Goal: Task Accomplishment & Management: Complete application form

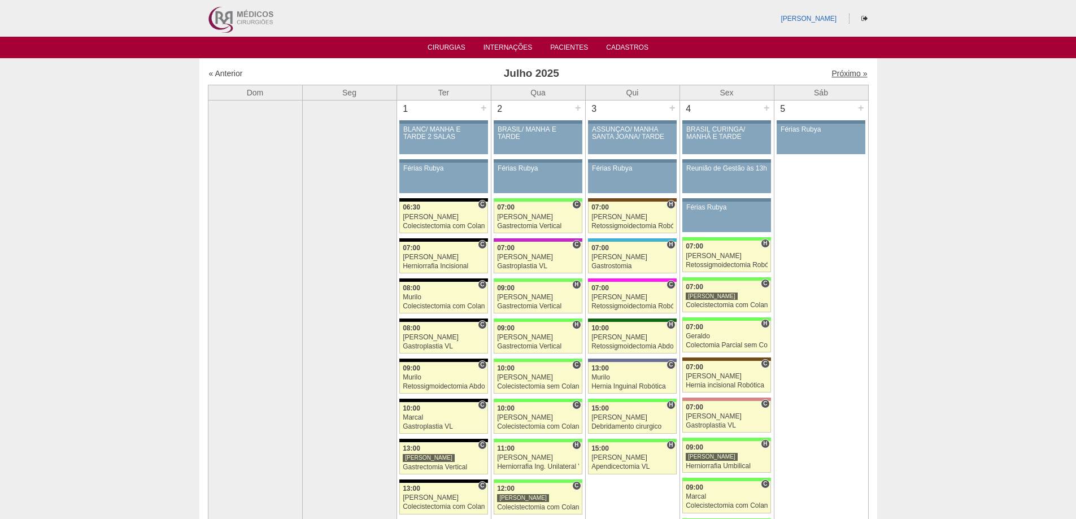
click at [832, 71] on link "Próximo »" at bounding box center [850, 73] width 36 height 9
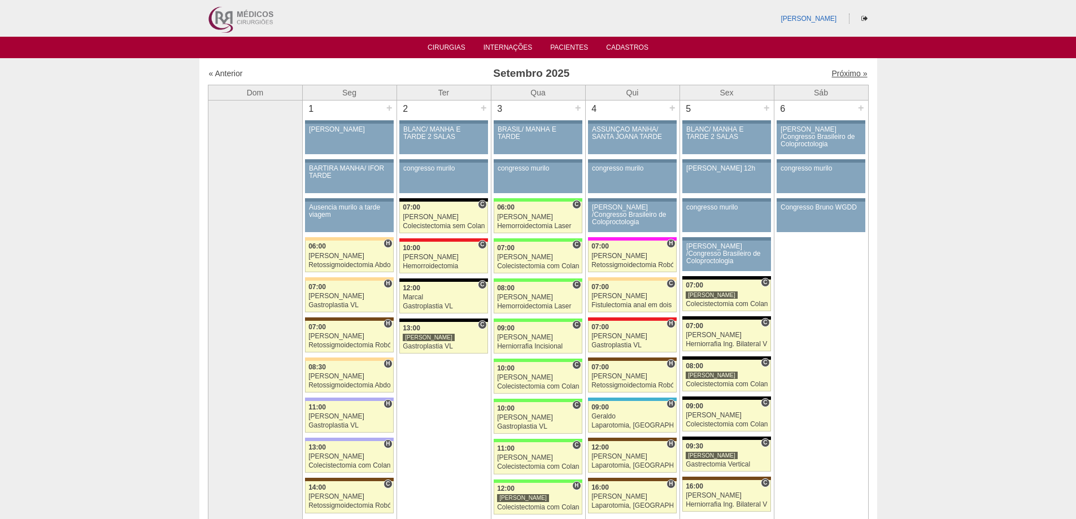
click at [841, 72] on link "Próximo »" at bounding box center [850, 73] width 36 height 9
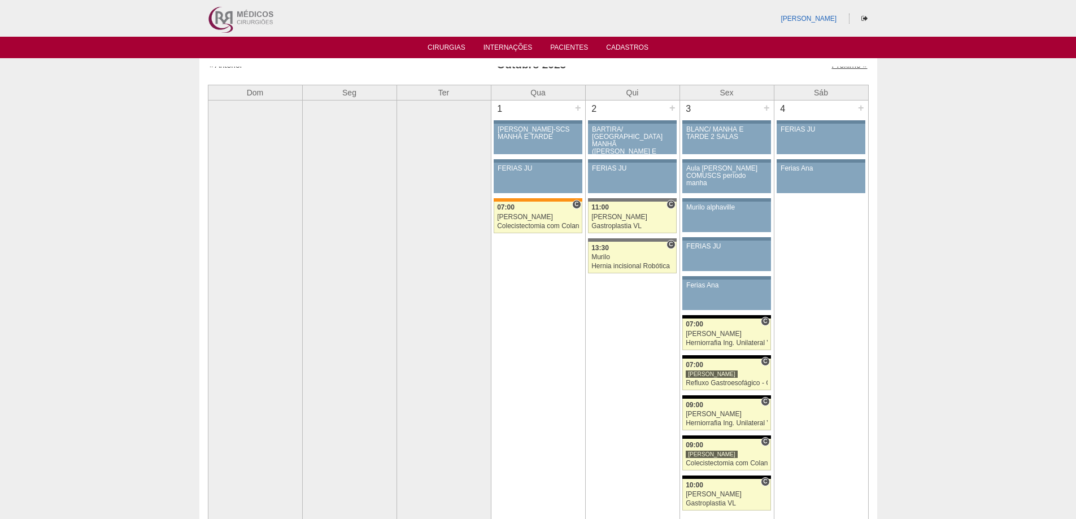
click at [847, 69] on link "Próximo »" at bounding box center [850, 64] width 36 height 9
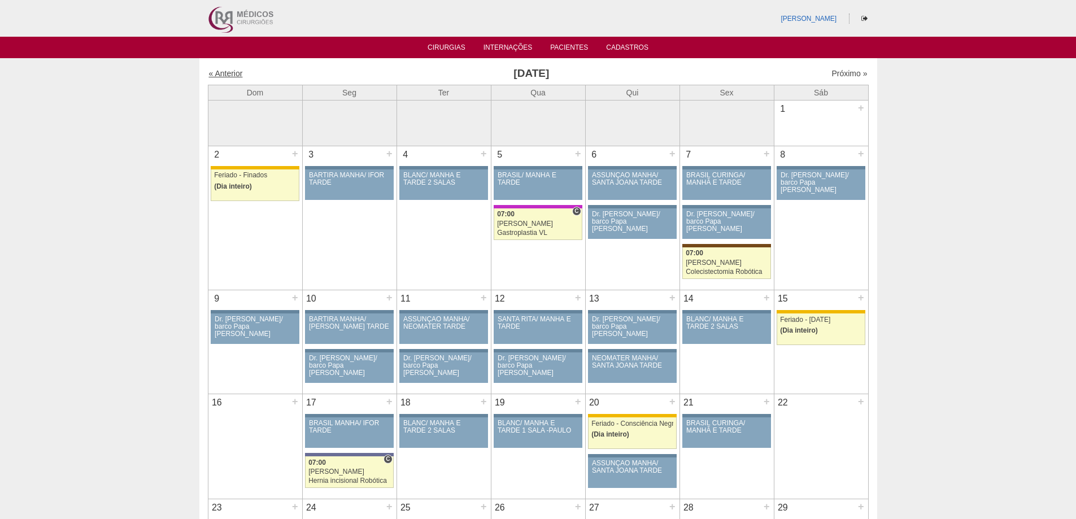
click at [230, 73] on link "« Anterior" at bounding box center [226, 73] width 34 height 9
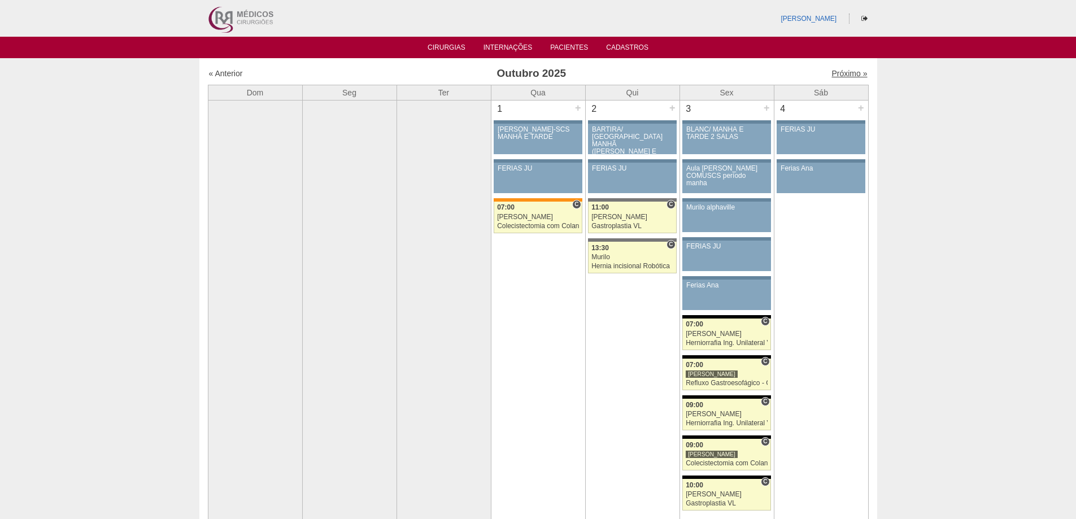
click at [832, 75] on link "Próximo »" at bounding box center [850, 73] width 36 height 9
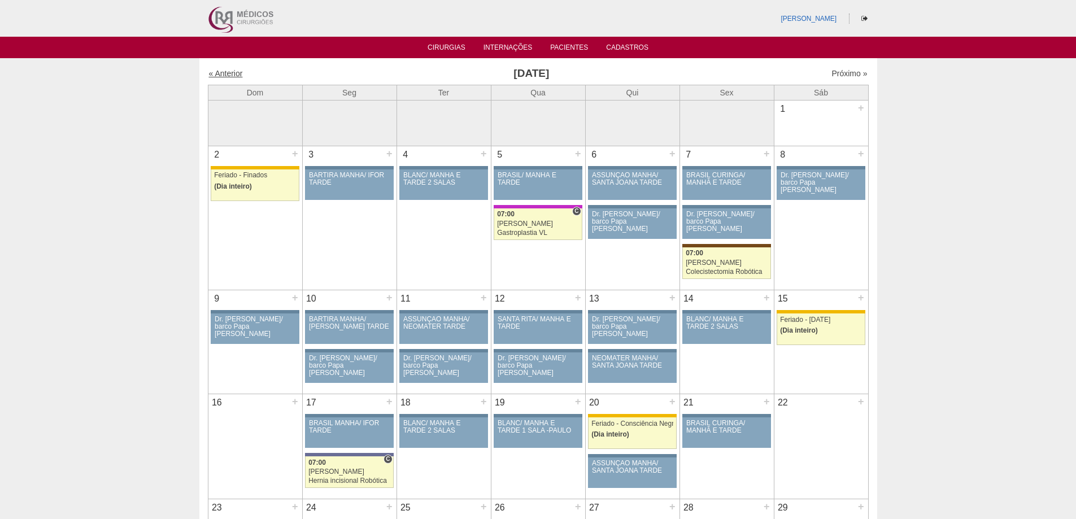
click at [241, 74] on link "« Anterior" at bounding box center [226, 73] width 34 height 9
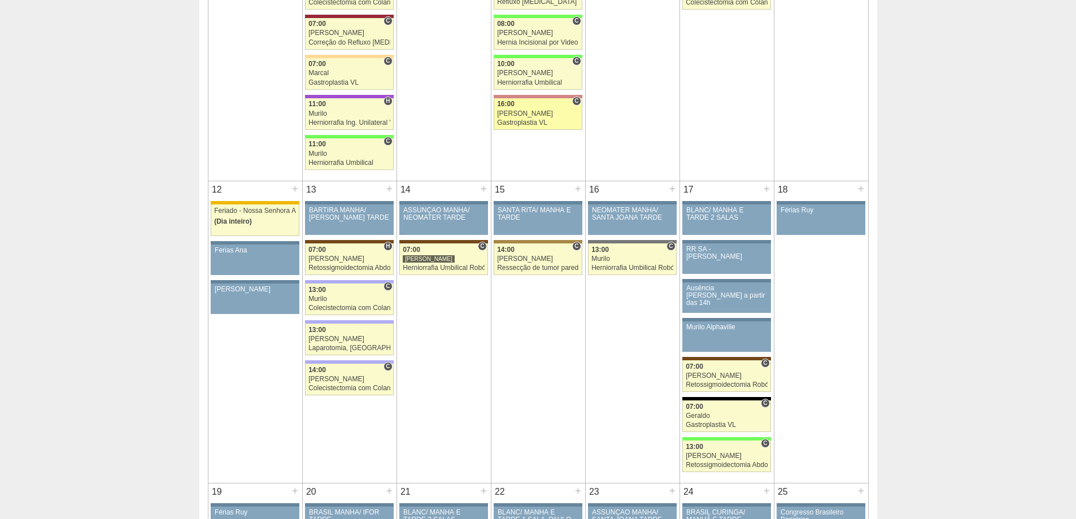
scroll to position [791, 0]
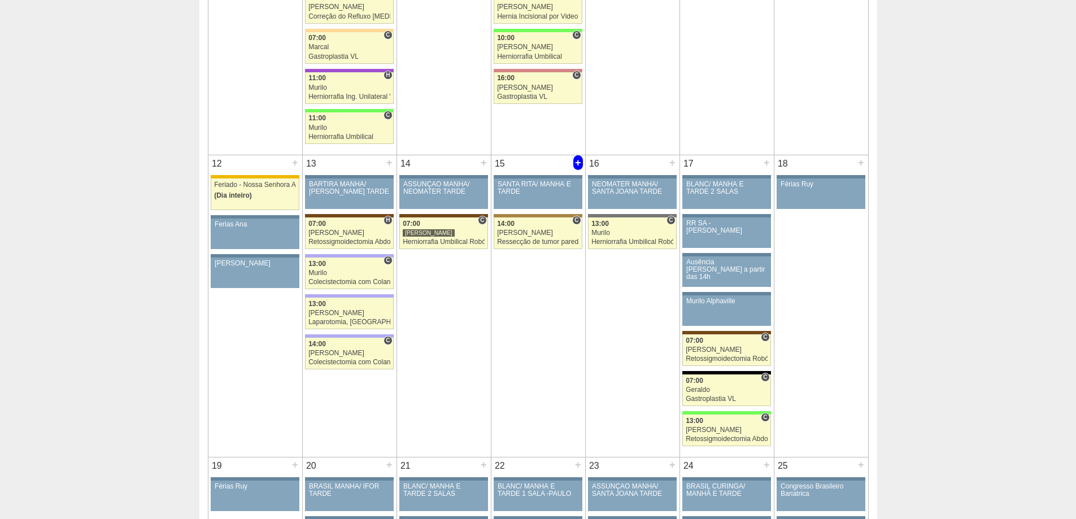
click at [580, 166] on div "+" at bounding box center [578, 162] width 10 height 15
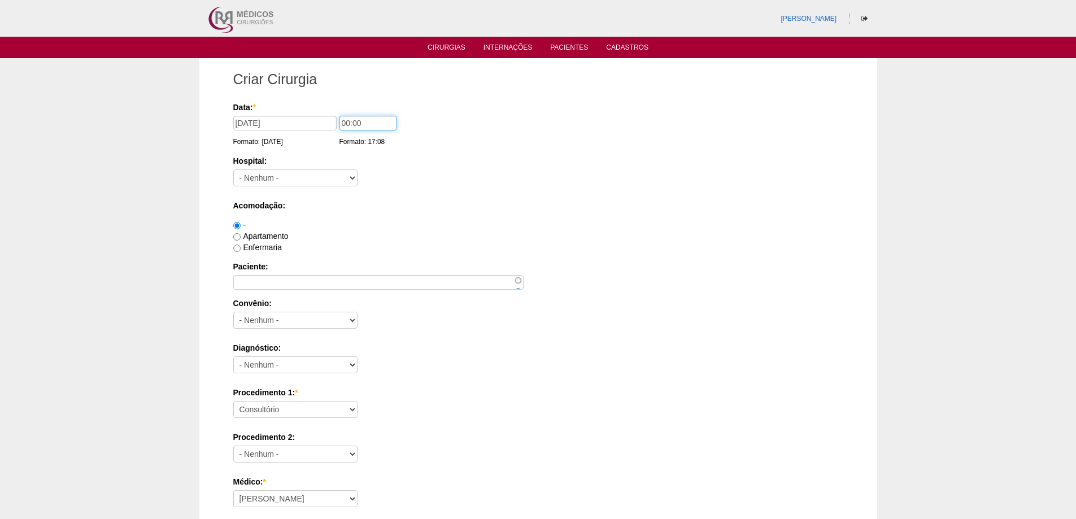
drag, startPoint x: 347, startPoint y: 120, endPoint x: 332, endPoint y: 119, distance: 15.3
click at [333, 113] on div "Data: * [DATE] Formato: [DATE] 00:00 Formato: 17:08" at bounding box center [536, 107] width 606 height 11
type input "12:00"
click at [312, 181] on select "- Nenhum - 9 de Julho Albert Einstein Alvorada América Assunção Bartira Benefic…" at bounding box center [295, 177] width 124 height 17
select select "8"
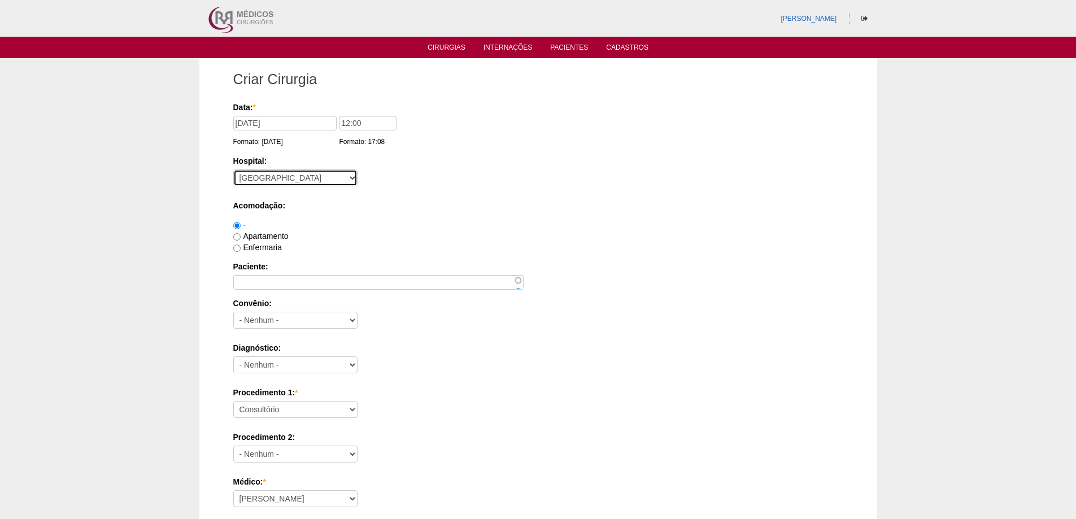
click at [233, 169] on select "- Nenhum - 9 de Julho Albert Einstein Alvorada América Assunção Bartira Benefic…" at bounding box center [295, 177] width 124 height 17
click at [260, 240] on label "Apartamento" at bounding box center [260, 236] width 55 height 9
click at [241, 240] on input "Apartamento" at bounding box center [236, 236] width 7 height 7
radio input "true"
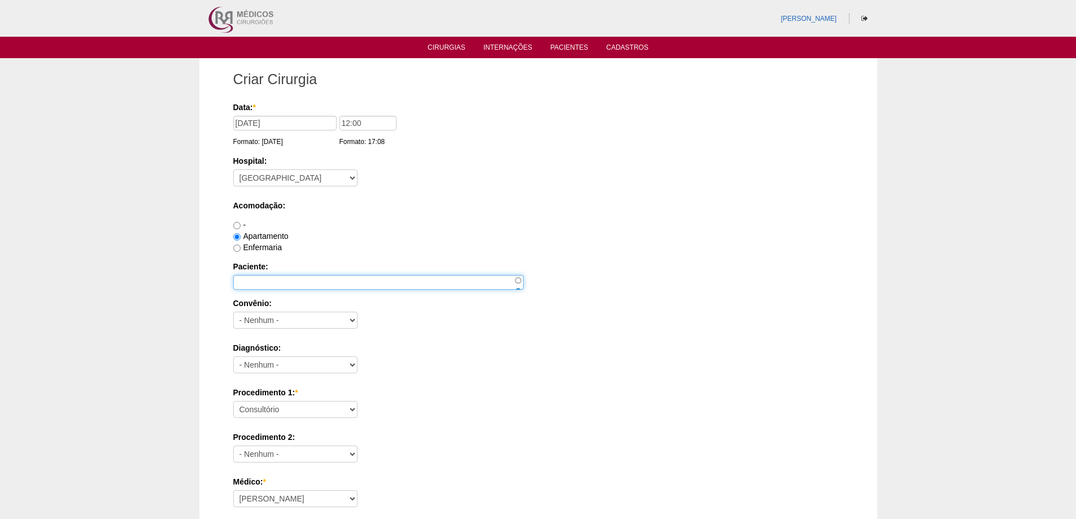
click at [263, 289] on input "Paciente:" at bounding box center [378, 282] width 290 height 15
paste input "[PERSON_NAME]"
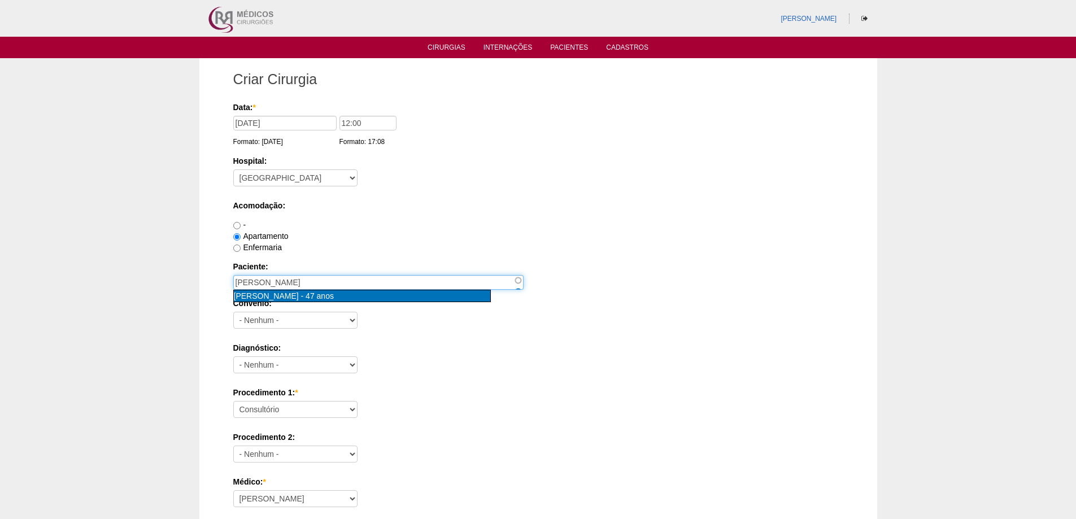
type input "ELAINE MARTINS BITENCOURT [nid:86079]"
click at [299, 298] on span "[PERSON_NAME]" at bounding box center [266, 296] width 65 height 9
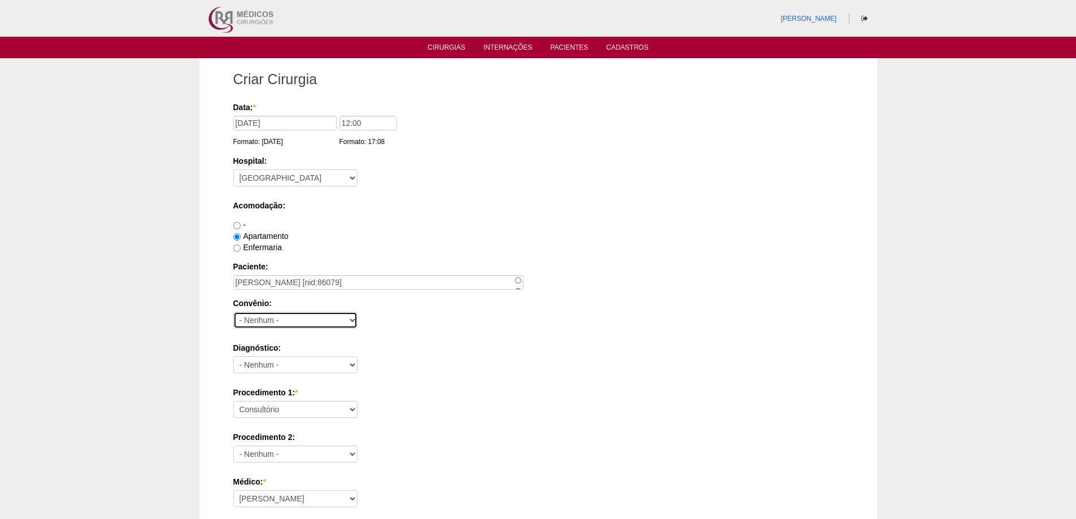
click at [287, 320] on select "- Nenhum - Abet Afresp Allianz Amil Blue Life Caasp Cabesp Caixa de Pensões Car…" at bounding box center [295, 320] width 124 height 17
select select "9803"
click at [233, 312] on select "- Nenhum - Abet Afresp Allianz Amil Blue Life Caasp Cabesp Caixa de Pensões Car…" at bounding box center [295, 320] width 124 height 17
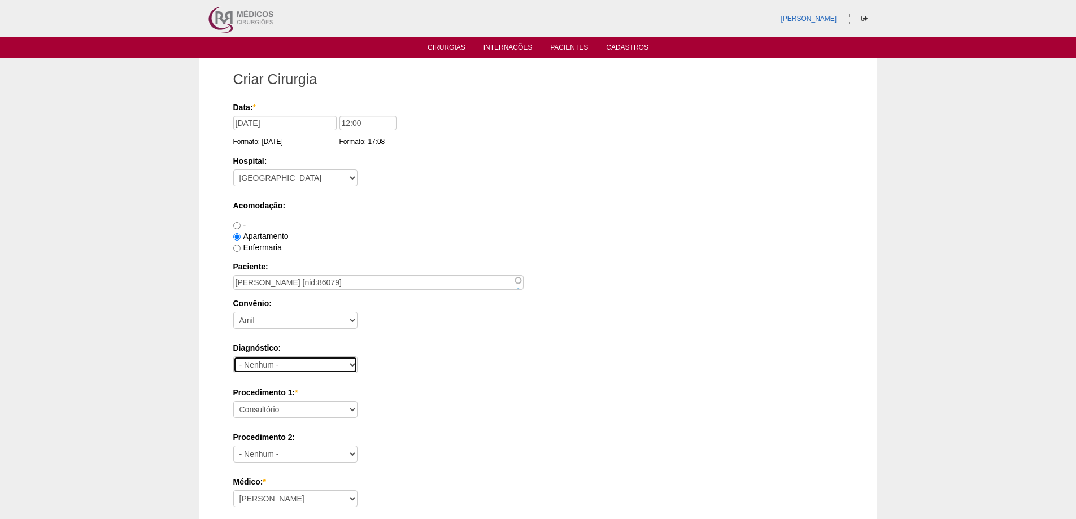
click at [268, 361] on select "- Nenhum - Abdome Agudo Abscesso Hepático Abscesso Perianal Abscesso Peritoneal…" at bounding box center [295, 365] width 124 height 17
select select "12"
click at [233, 357] on select "- Nenhum - Abdome Agudo Abscesso Hepático Abscesso Perianal Abscesso Peritoneal…" at bounding box center [295, 365] width 124 height 17
click at [290, 414] on select "Consultório Abscesso Hepático - Drenagem Abscesso perianal Amputação Abdômino P…" at bounding box center [295, 409] width 124 height 17
select select "3735"
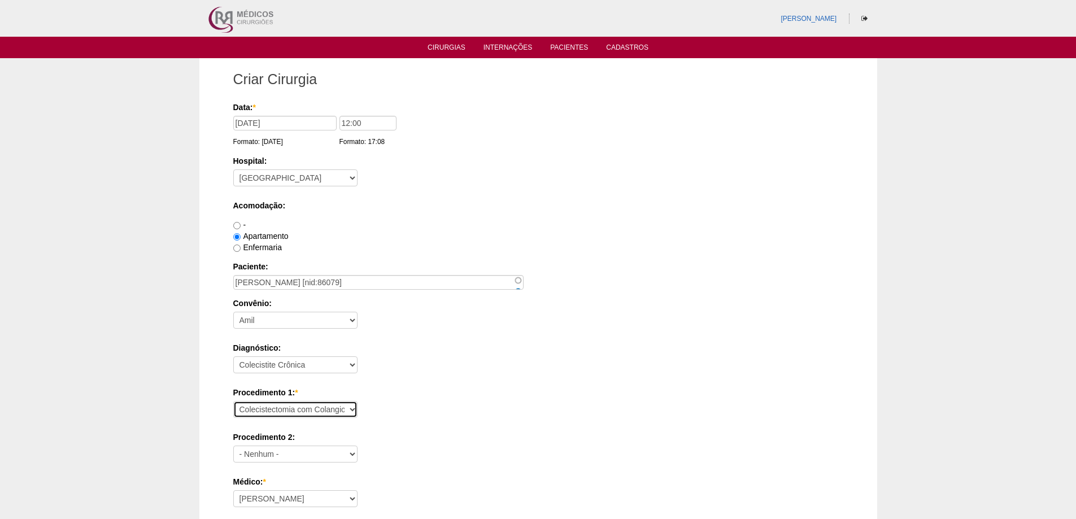
click at [233, 401] on select "Consultório Abscesso Hepático - Drenagem Abscesso perianal Amputação Abdômino P…" at bounding box center [295, 409] width 124 height 17
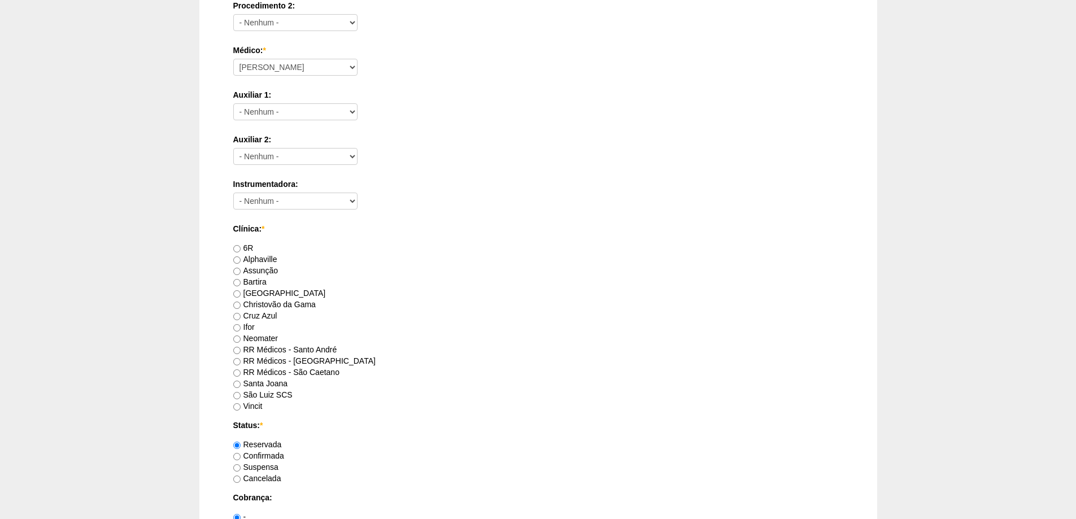
scroll to position [452, 0]
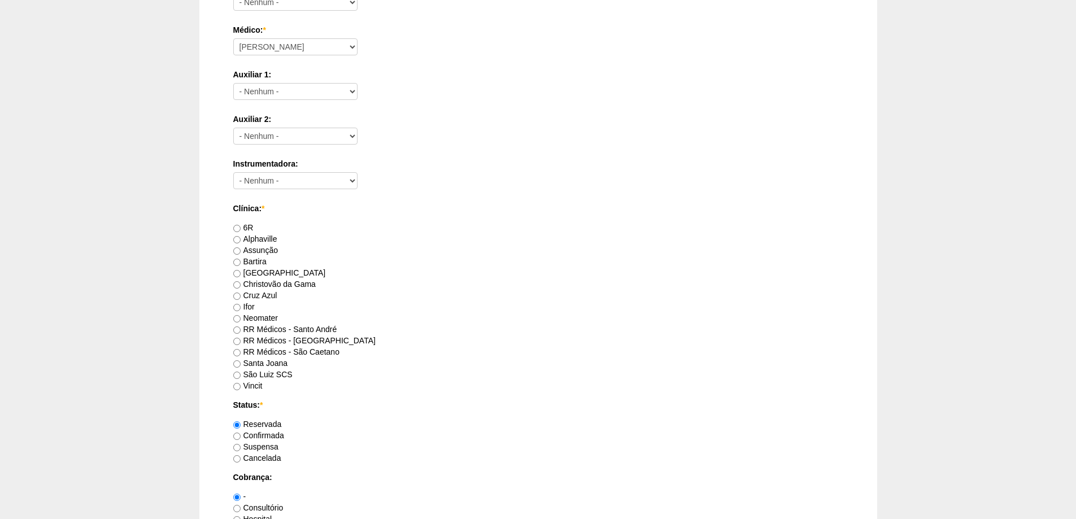
click at [320, 328] on label "RR Médicos - Santo André" at bounding box center [285, 329] width 104 height 9
click at [241, 328] on input "RR Médicos - Santo André" at bounding box center [236, 330] width 7 height 7
radio input "true"
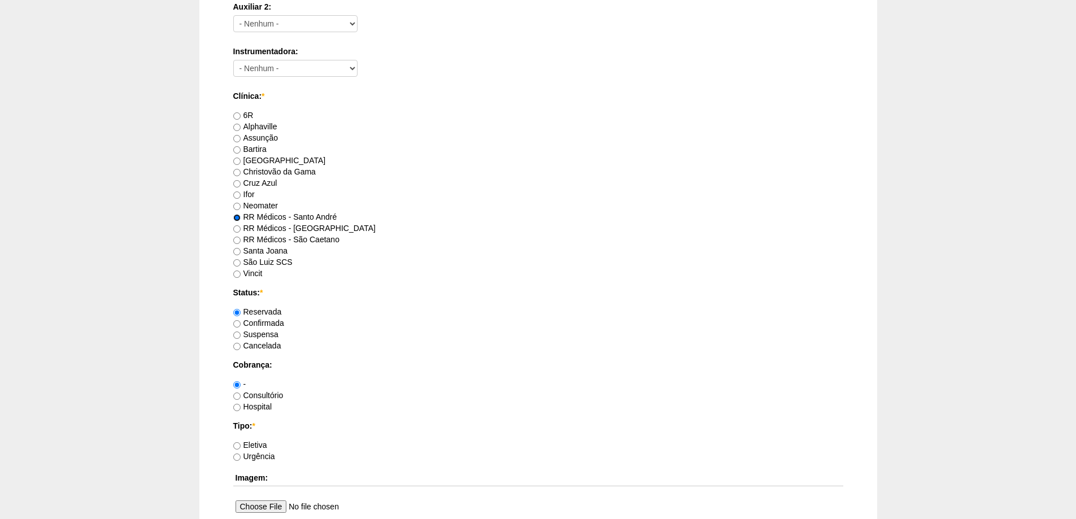
scroll to position [565, 0]
click at [269, 395] on label "Consultório" at bounding box center [258, 394] width 50 height 9
click at [241, 395] on input "Consultório" at bounding box center [236, 395] width 7 height 7
radio input "true"
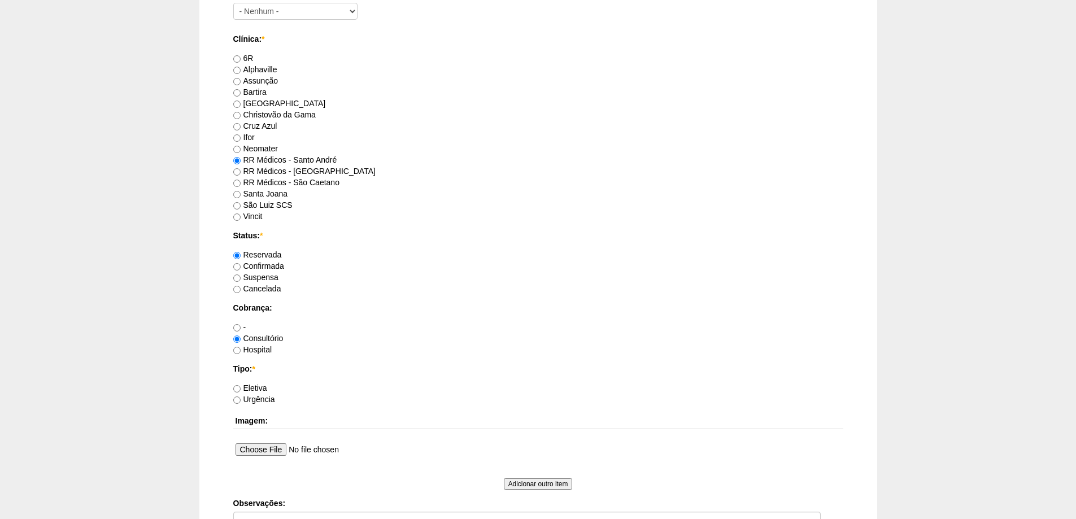
click at [264, 388] on label "Eletiva" at bounding box center [250, 388] width 34 height 9
click at [241, 388] on input "Eletiva" at bounding box center [236, 388] width 7 height 7
radio input "true"
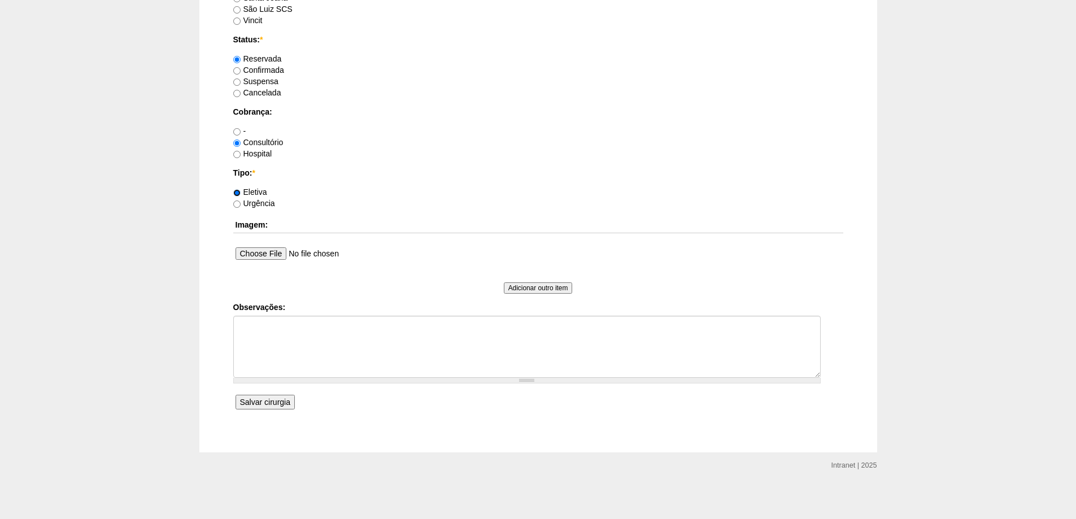
scroll to position [819, 0]
click at [270, 396] on input "Salvar cirurgia" at bounding box center [265, 400] width 59 height 15
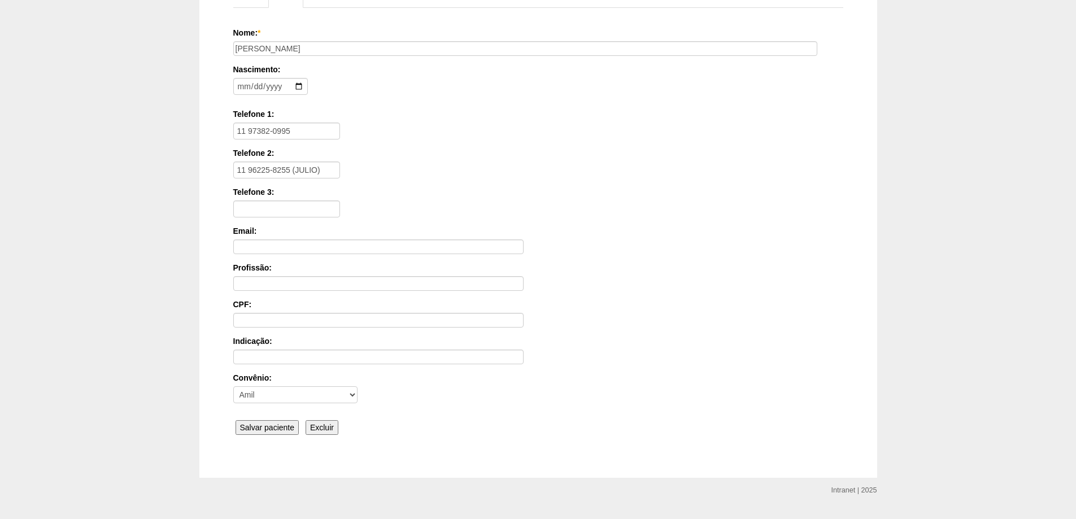
scroll to position [171, 0]
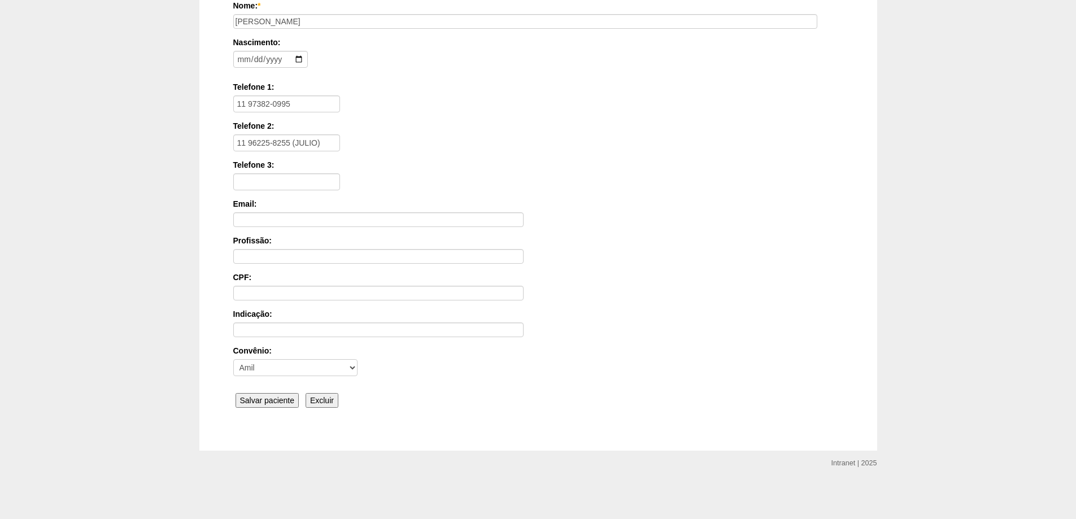
click at [256, 402] on input "Salvar paciente" at bounding box center [268, 400] width 64 height 15
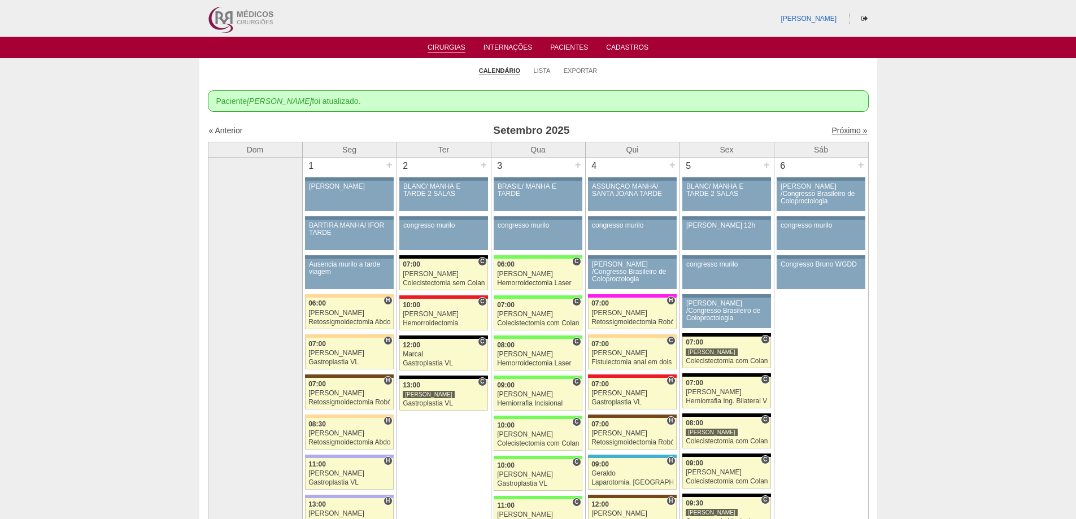
click at [851, 128] on link "Próximo »" at bounding box center [850, 130] width 36 height 9
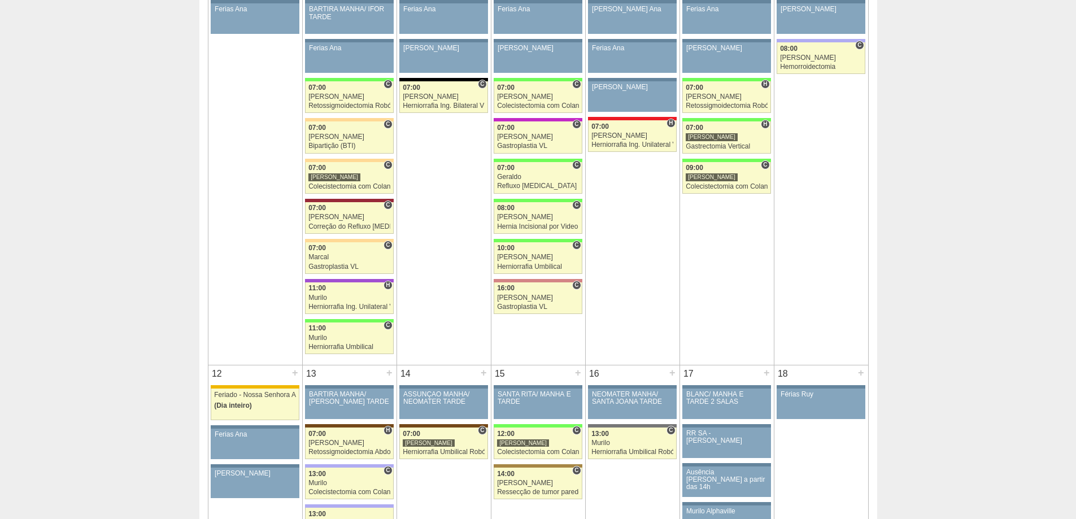
scroll to position [791, 0]
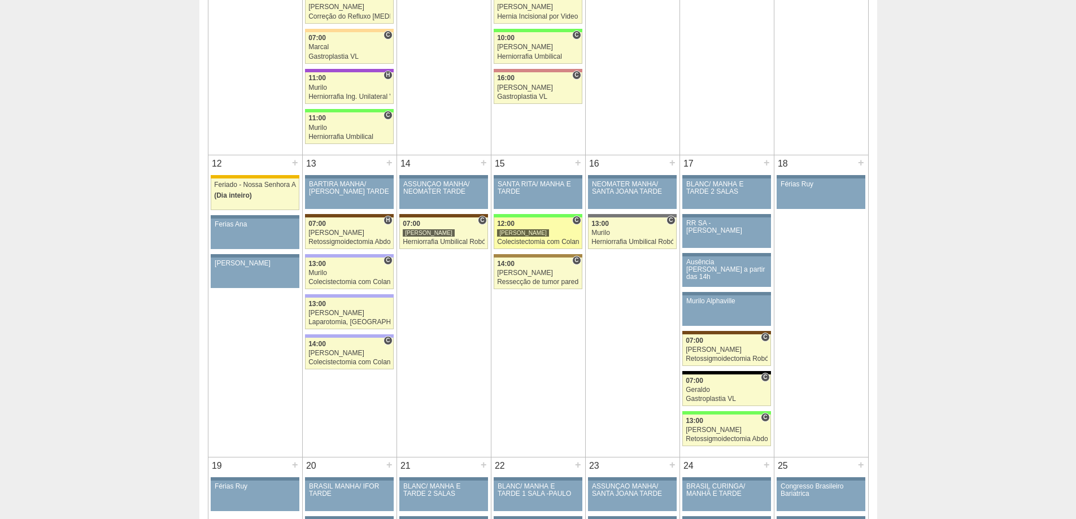
click at [541, 240] on div "Colecistectomia com Colangiografia VL" at bounding box center [538, 241] width 82 height 7
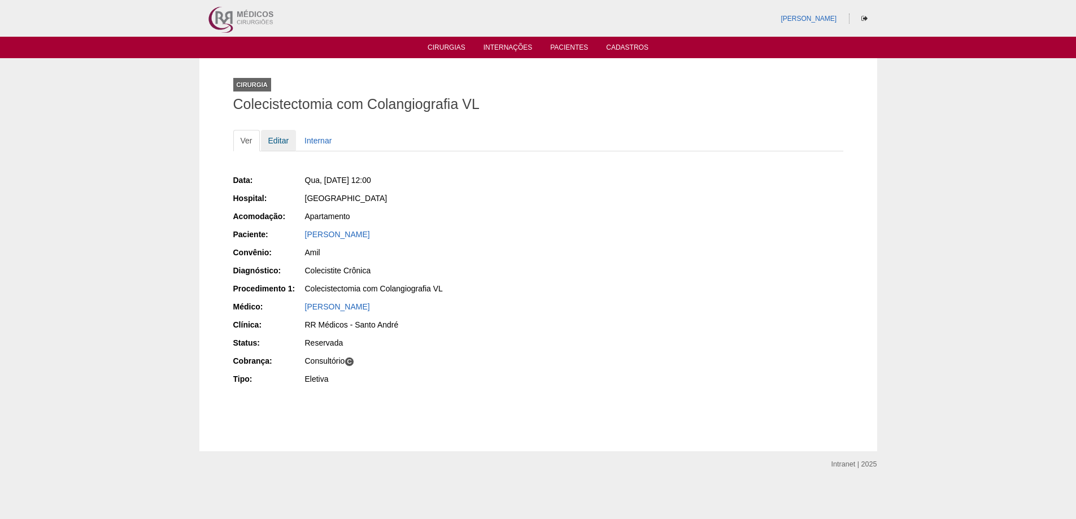
click at [272, 142] on link "Editar" at bounding box center [279, 140] width 36 height 21
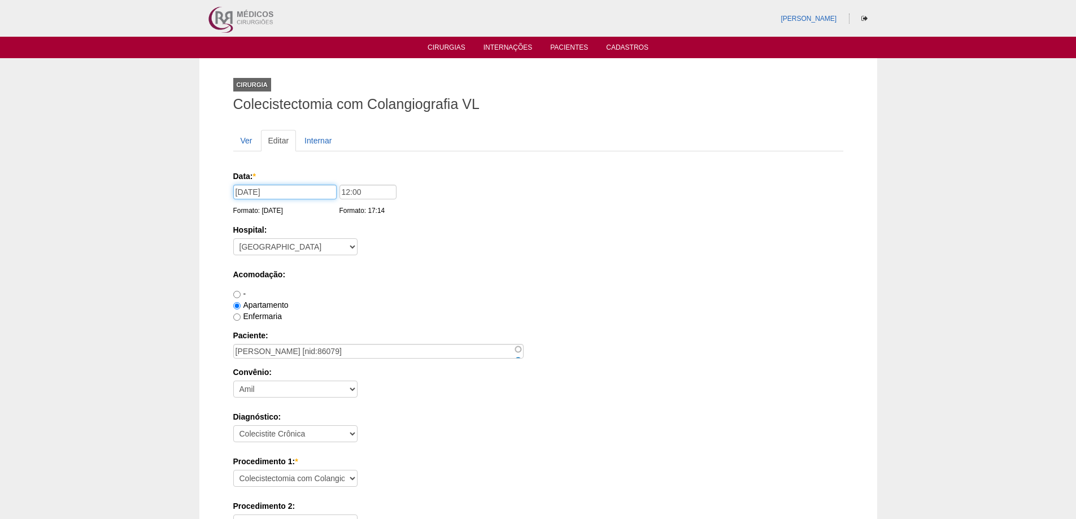
click at [297, 190] on input "[DATE]" at bounding box center [284, 192] width 103 height 15
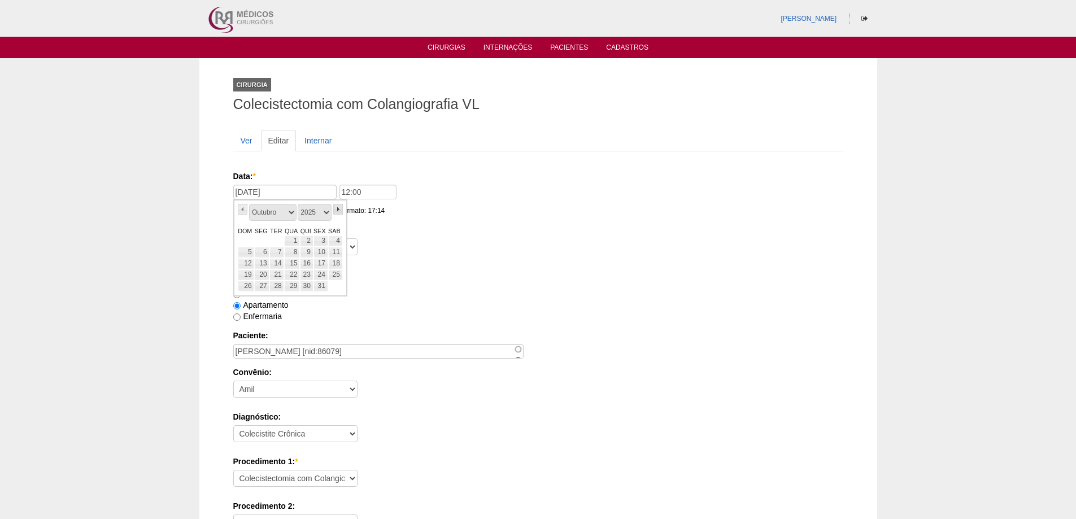
click at [340, 212] on link "»" at bounding box center [338, 209] width 10 height 11
drag, startPoint x: 323, startPoint y: 254, endPoint x: 341, endPoint y: 223, distance: 36.4
click at [323, 253] on link "7" at bounding box center [321, 252] width 15 height 11
type input "[DATE]"
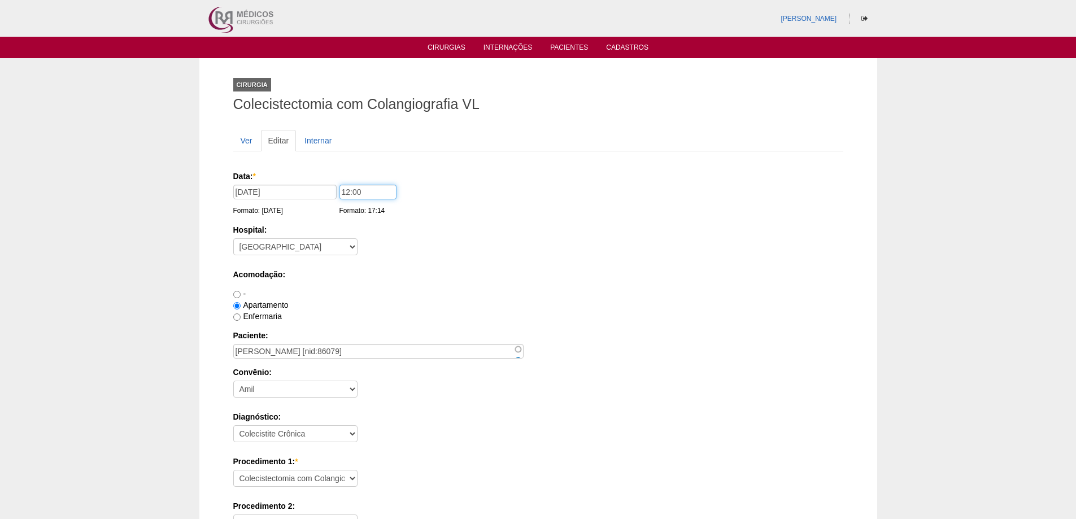
drag, startPoint x: 345, startPoint y: 193, endPoint x: 339, endPoint y: 191, distance: 6.4
click at [340, 191] on input "12:00" at bounding box center [368, 192] width 57 height 15
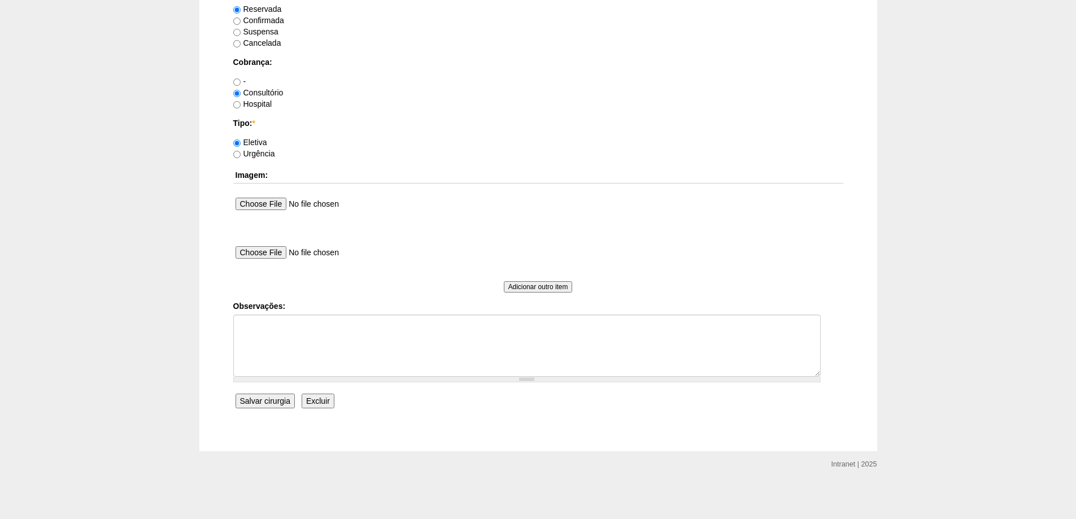
scroll to position [937, 0]
type input "07:00"
click at [271, 401] on input "Salvar cirurgia" at bounding box center [265, 400] width 59 height 15
